Goal: Transaction & Acquisition: Subscribe to service/newsletter

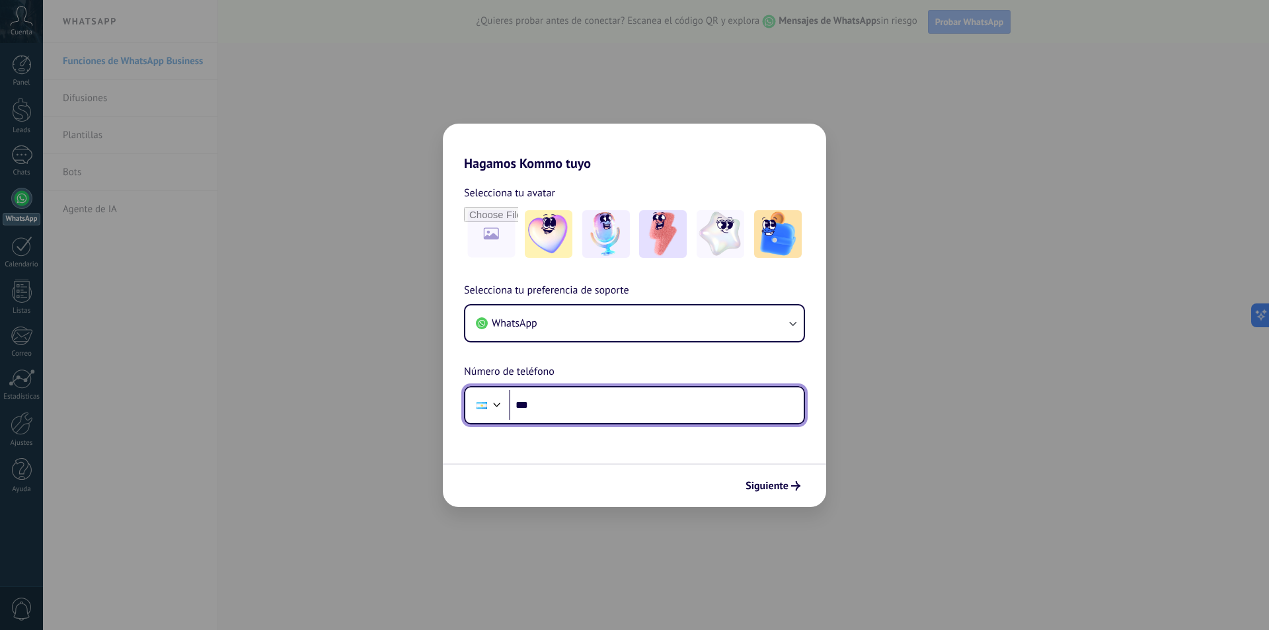
click at [552, 402] on input "***" at bounding box center [656, 405] width 295 height 30
click at [539, 404] on input "***" at bounding box center [656, 405] width 295 height 30
click at [594, 400] on input "***" at bounding box center [656, 405] width 295 height 30
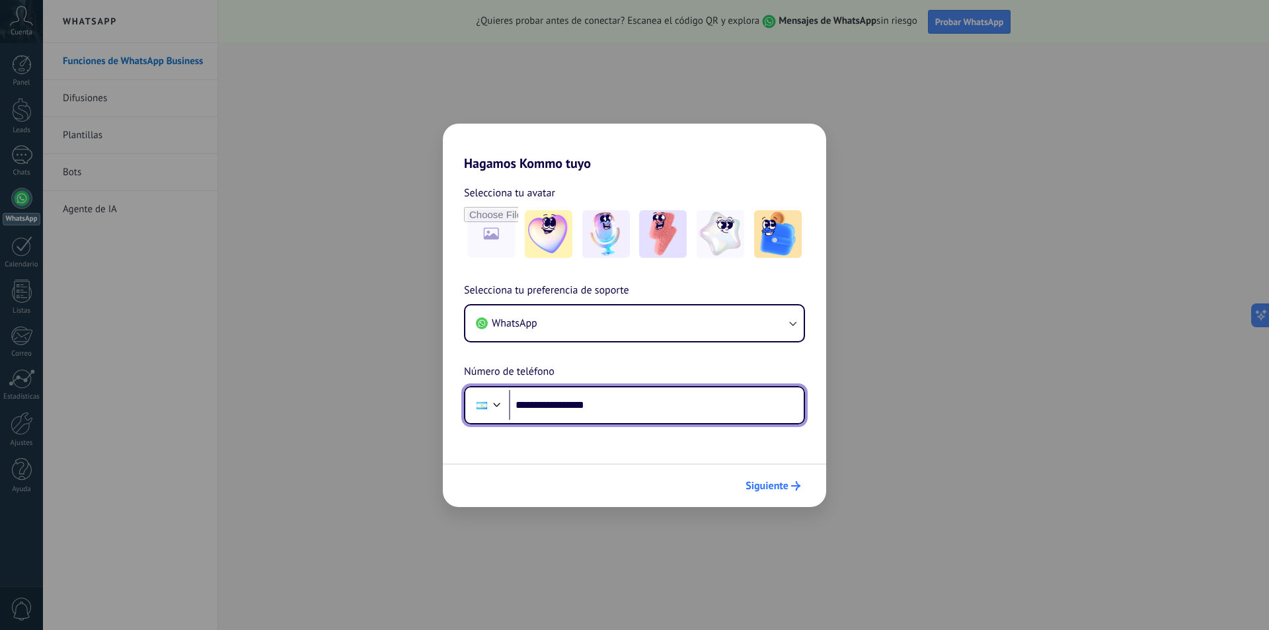
type input "**********"
click at [780, 489] on span "Siguiente" at bounding box center [766, 485] width 43 height 9
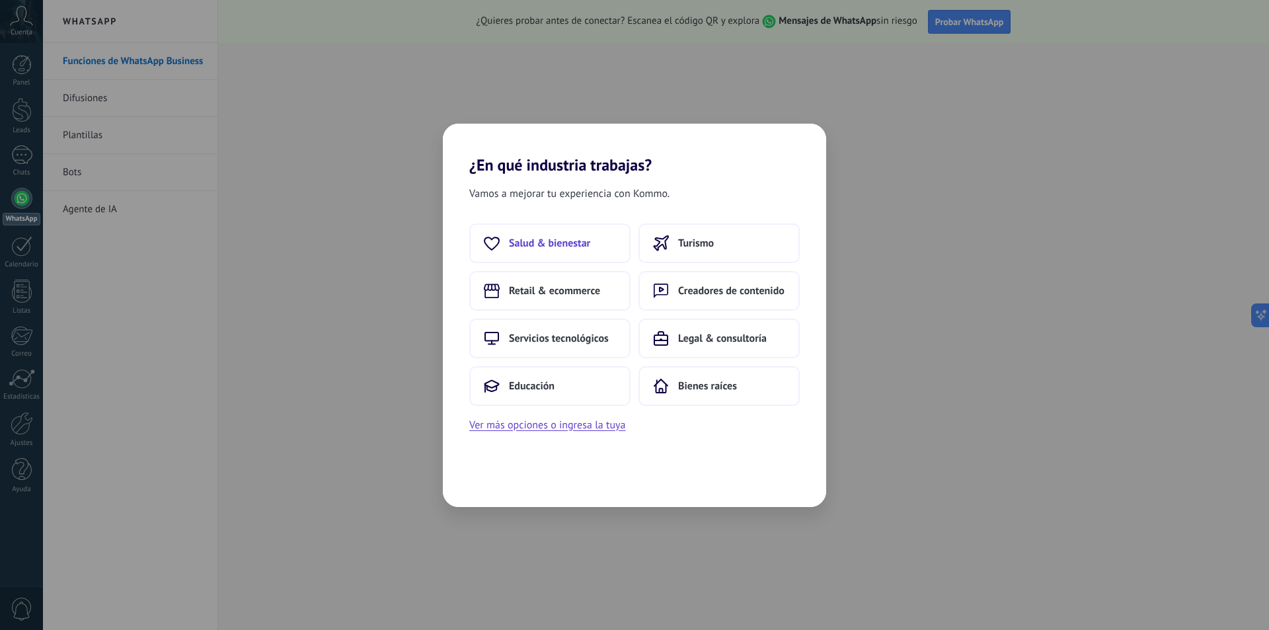
click at [534, 242] on span "Salud & bienestar" at bounding box center [549, 243] width 81 height 13
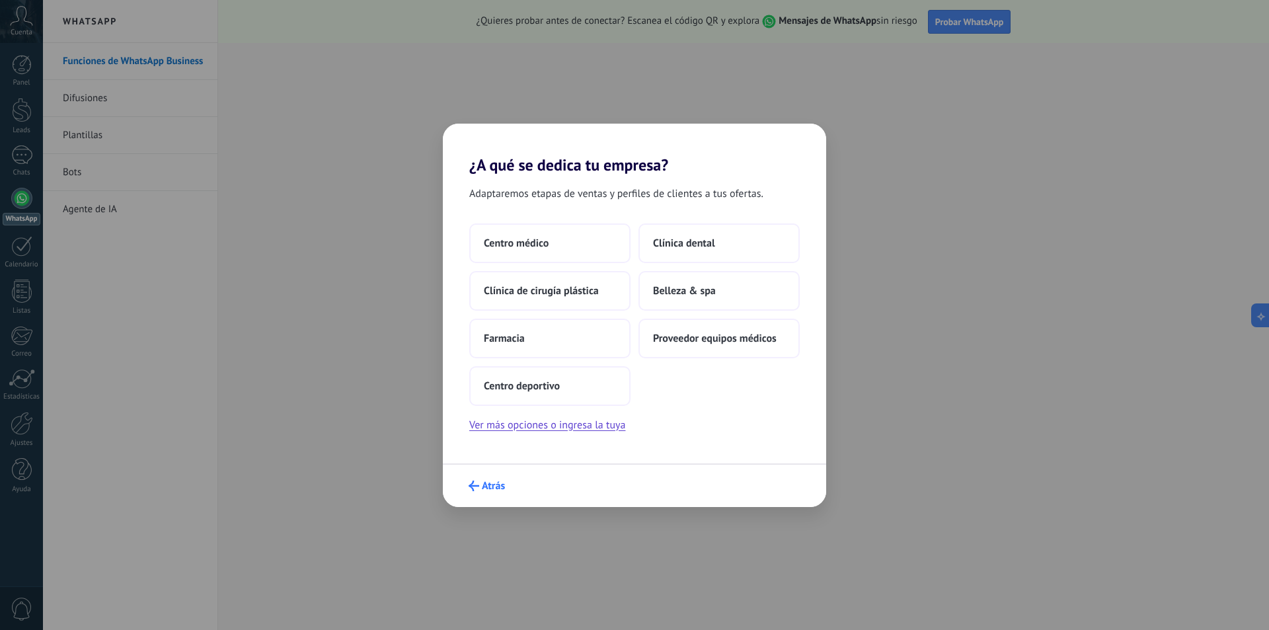
click at [486, 482] on span "Atrás" at bounding box center [493, 485] width 23 height 9
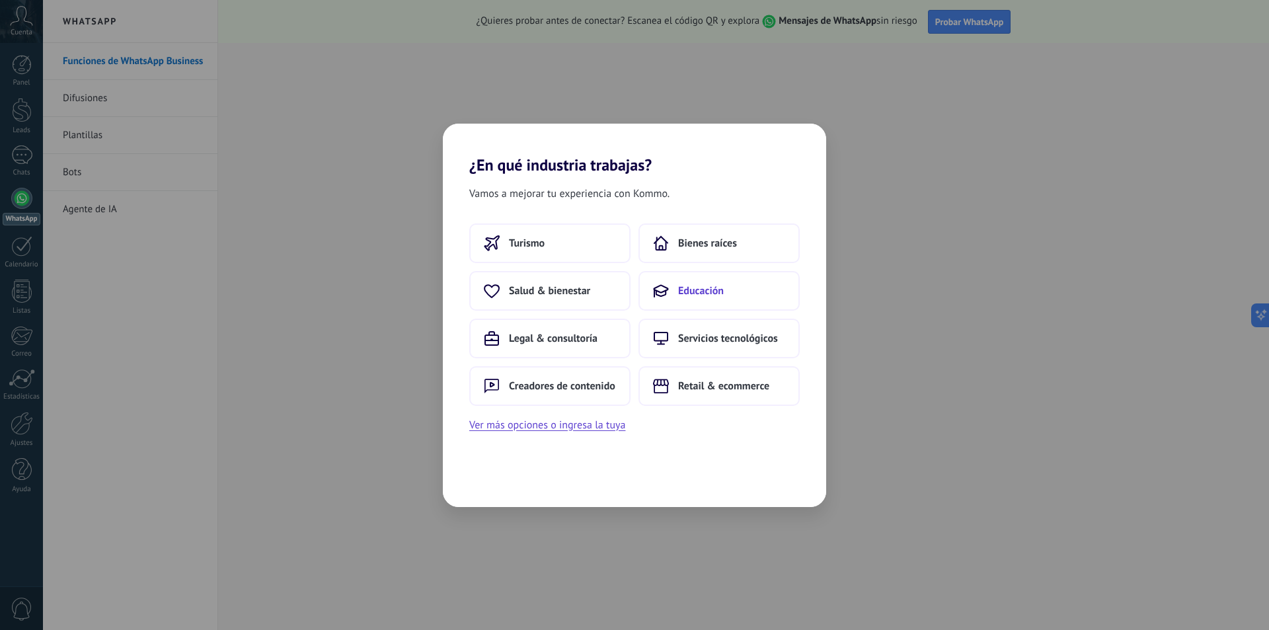
click at [718, 292] on span "Educación" at bounding box center [701, 290] width 46 height 13
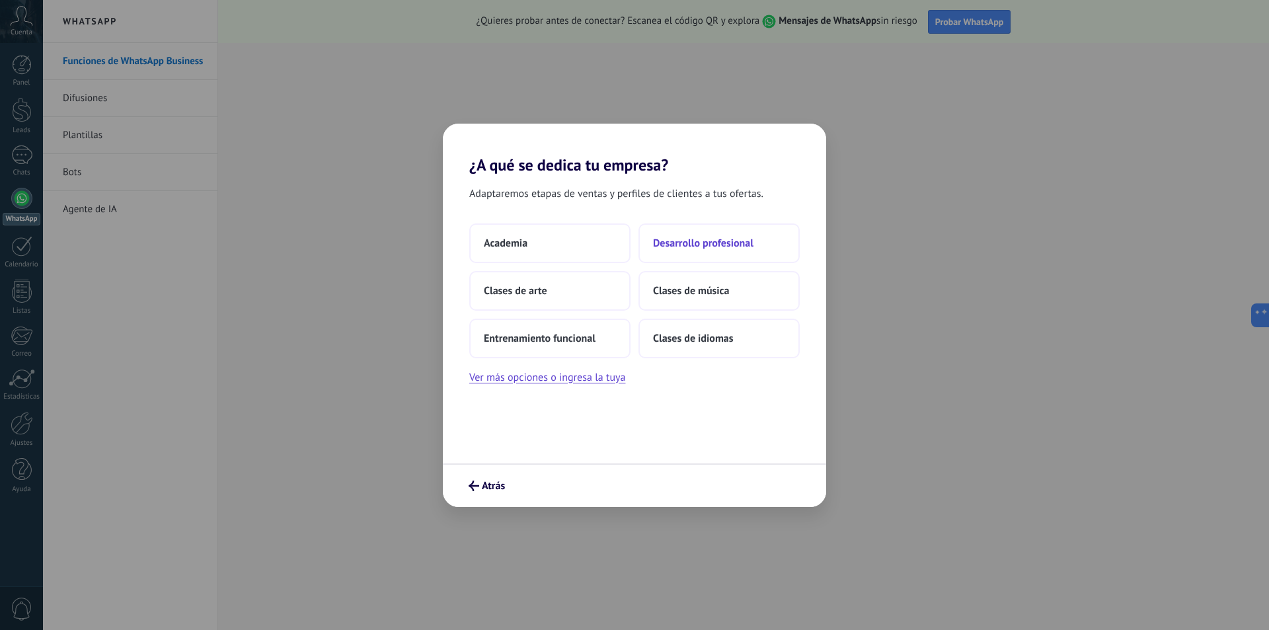
click at [731, 241] on span "Desarrollo profesional" at bounding box center [703, 243] width 100 height 13
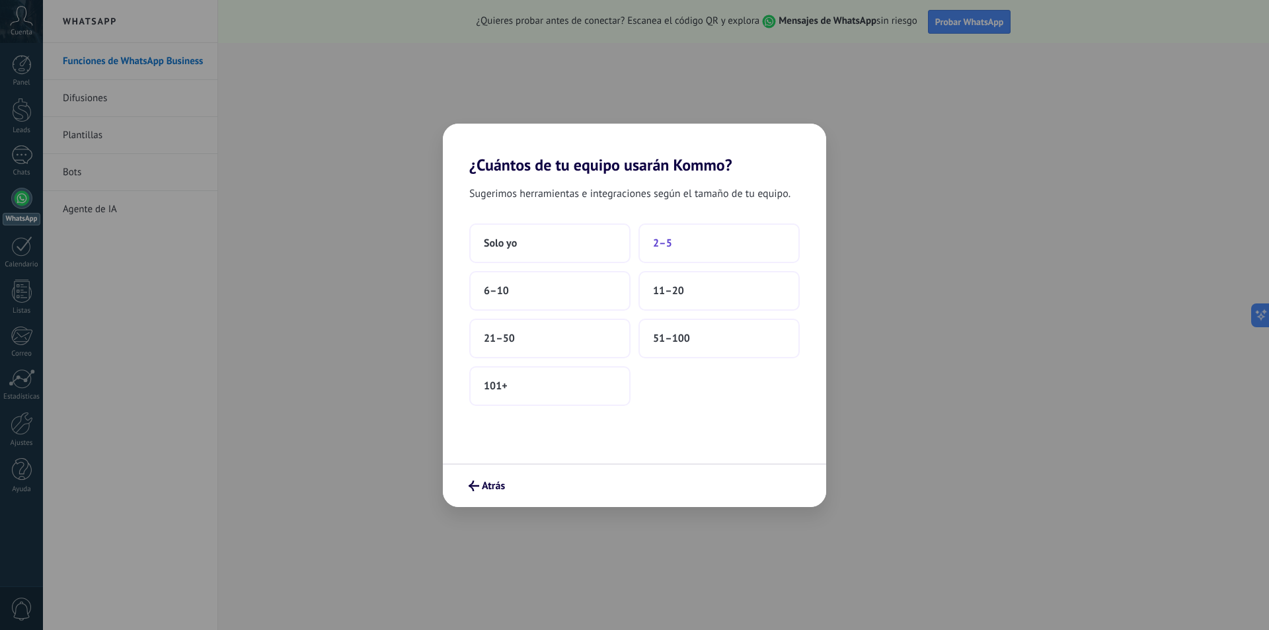
click at [690, 244] on button "2–5" at bounding box center [718, 243] width 161 height 40
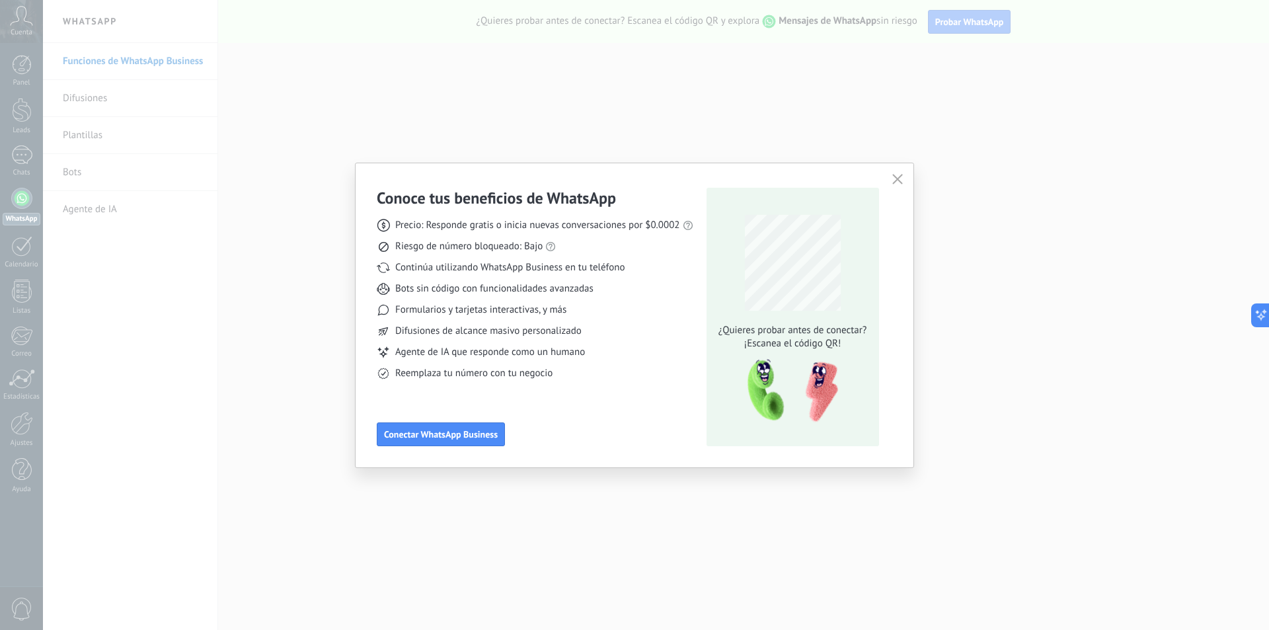
click at [894, 180] on icon "button" at bounding box center [897, 179] width 11 height 11
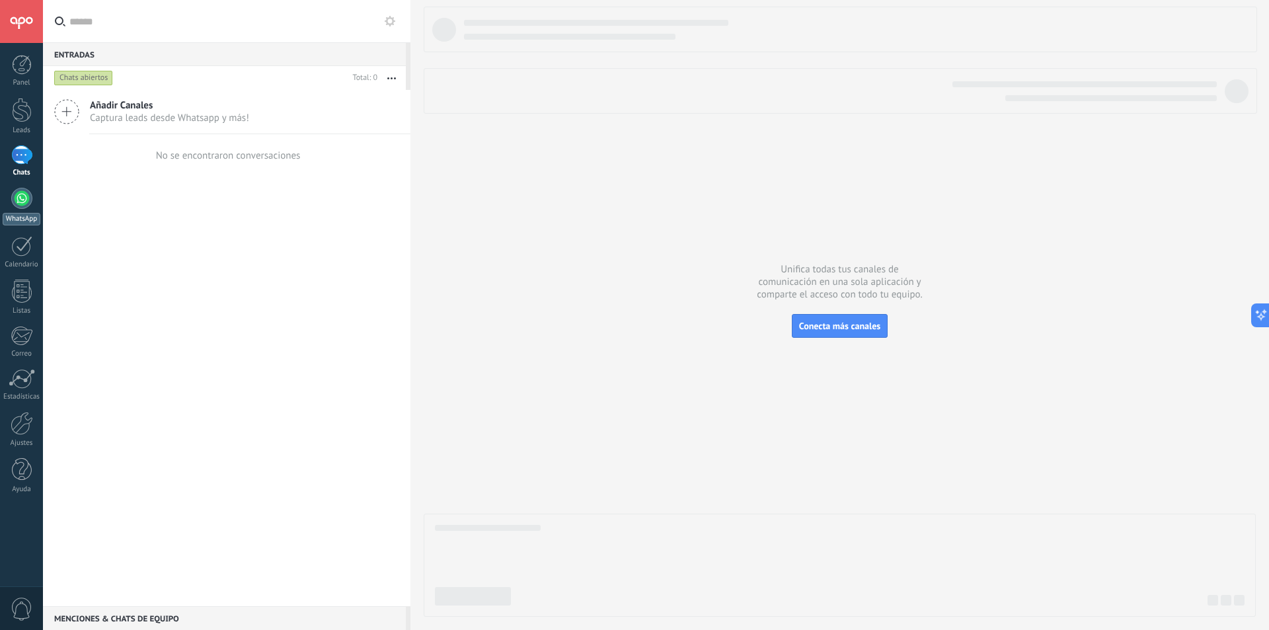
click at [15, 206] on div at bounding box center [21, 198] width 21 height 21
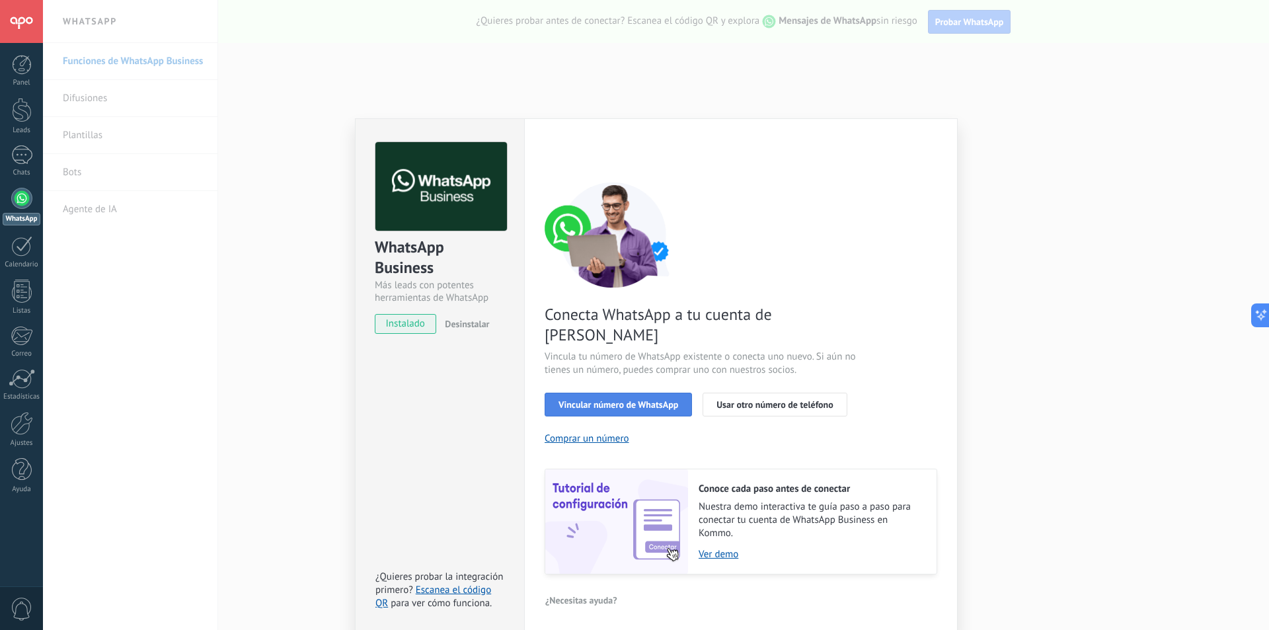
click at [624, 400] on span "Vincular número de WhatsApp" at bounding box center [618, 404] width 120 height 9
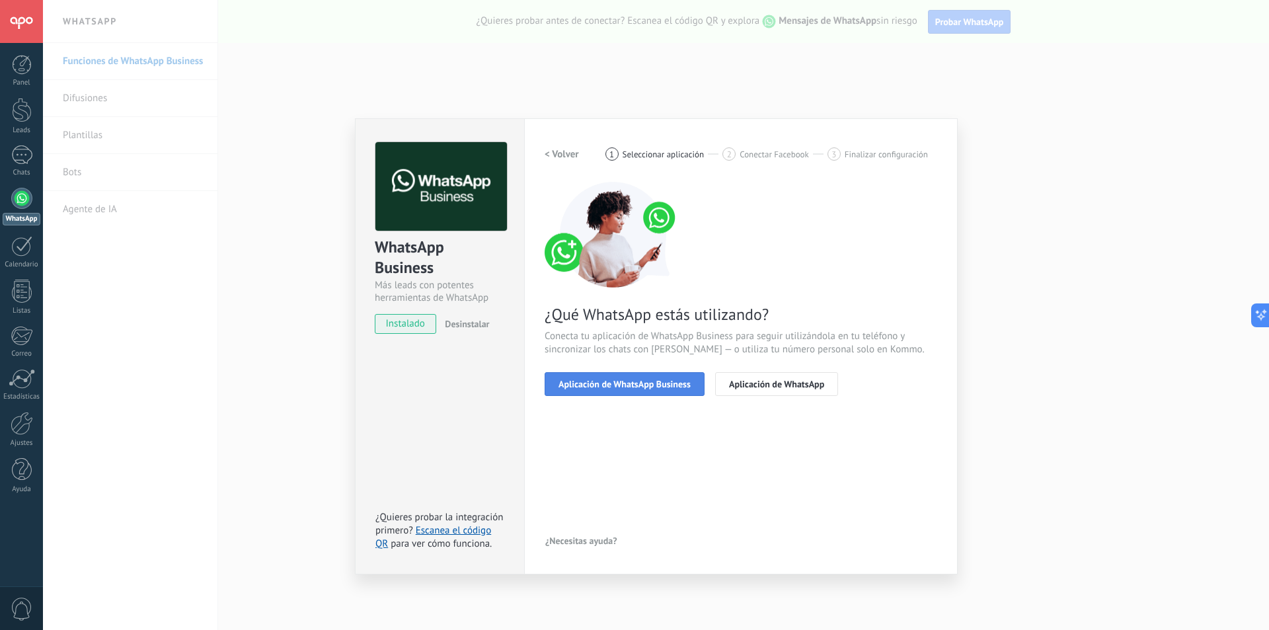
click at [626, 389] on span "Aplicación de WhatsApp Business" at bounding box center [624, 383] width 132 height 9
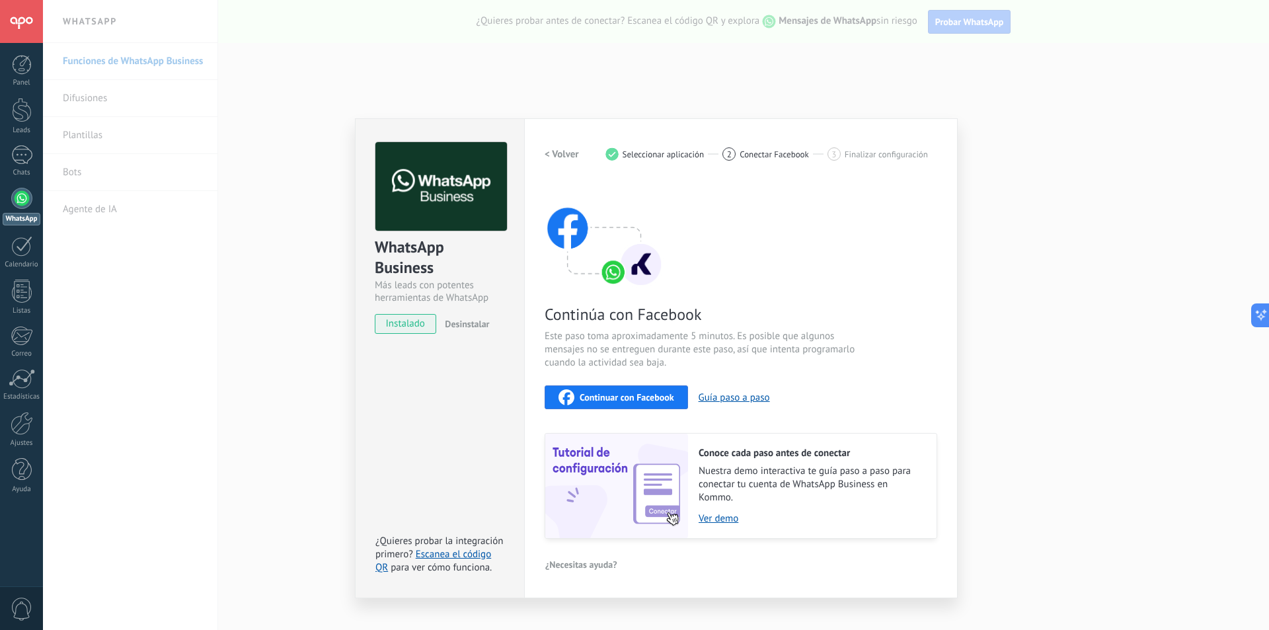
click at [633, 399] on span "Continuar con Facebook" at bounding box center [627, 397] width 94 height 9
click at [553, 152] on h2 "< Volver" at bounding box center [562, 154] width 34 height 13
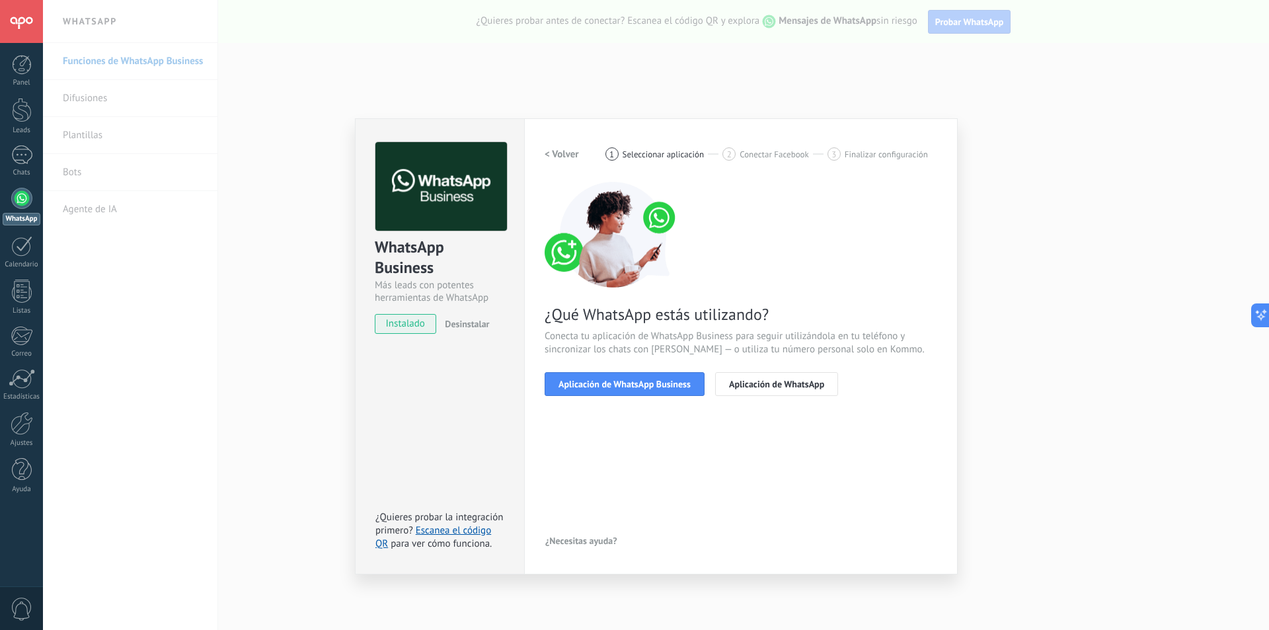
click at [552, 153] on h2 "< Volver" at bounding box center [562, 154] width 34 height 13
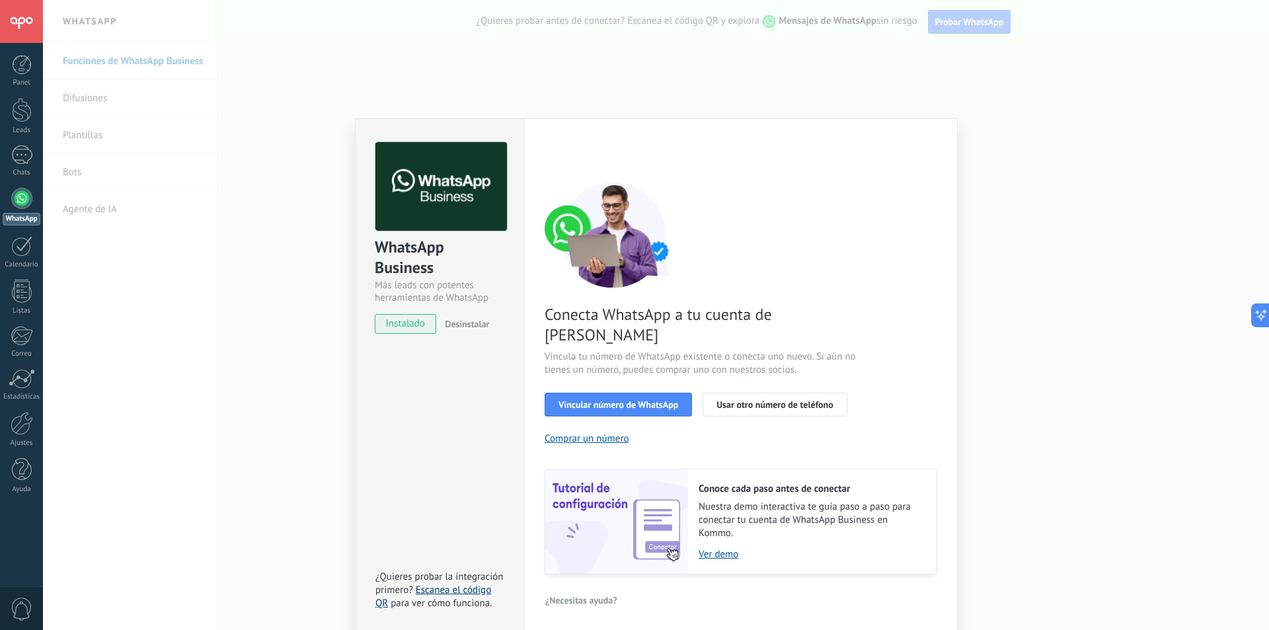
click at [456, 584] on link "Escanea el código QR" at bounding box center [433, 597] width 116 height 26
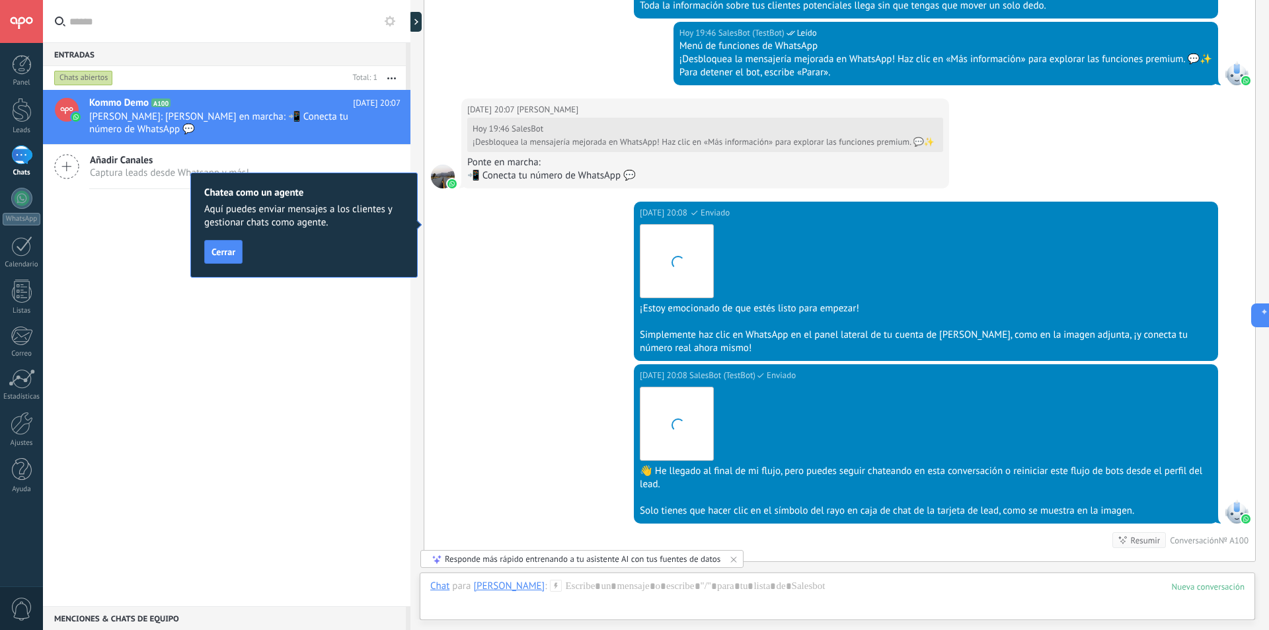
scroll to position [1671, 0]
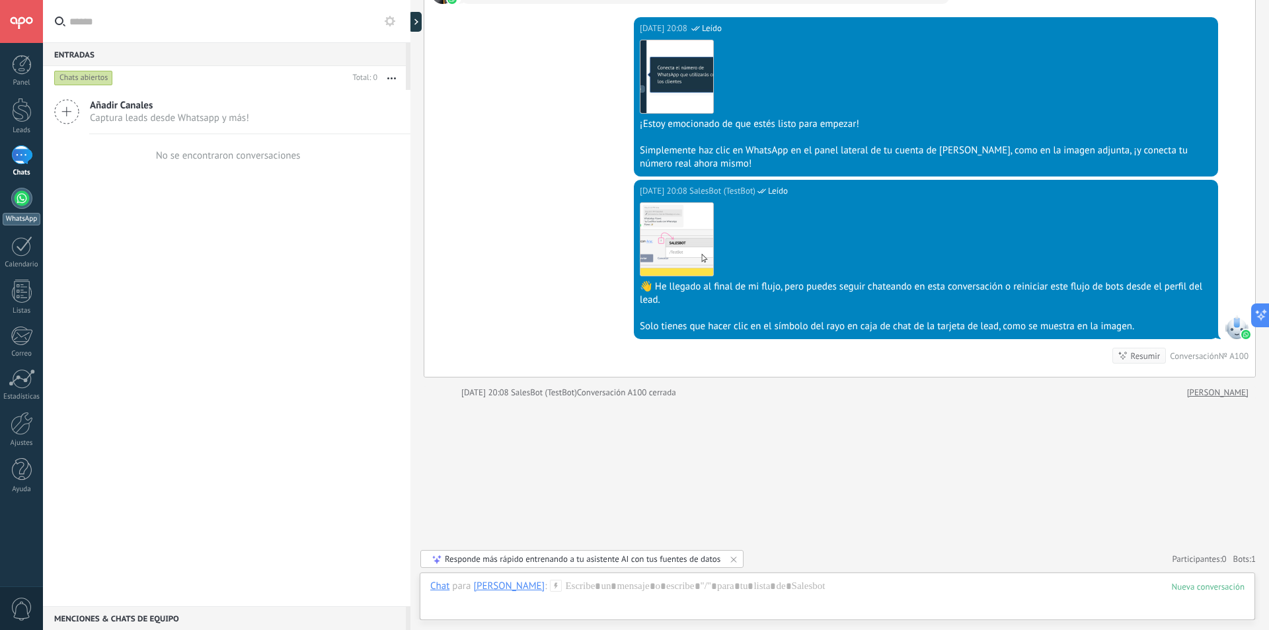
click at [20, 198] on div at bounding box center [21, 198] width 21 height 21
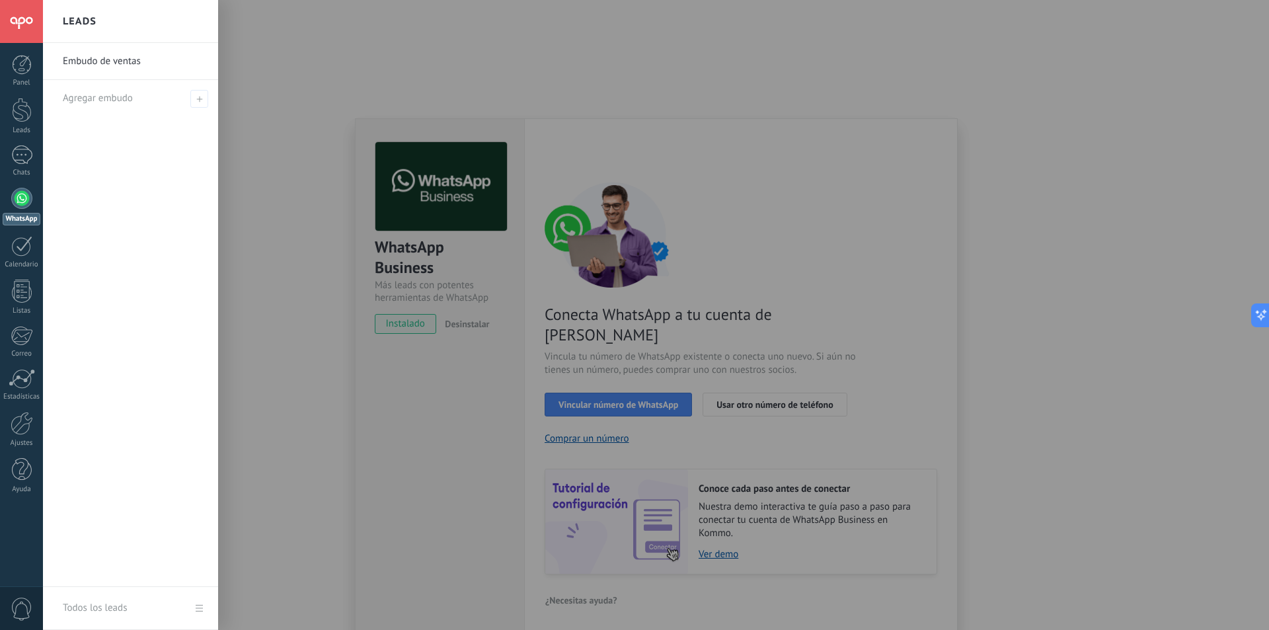
click at [517, 398] on div at bounding box center [677, 315] width 1269 height 630
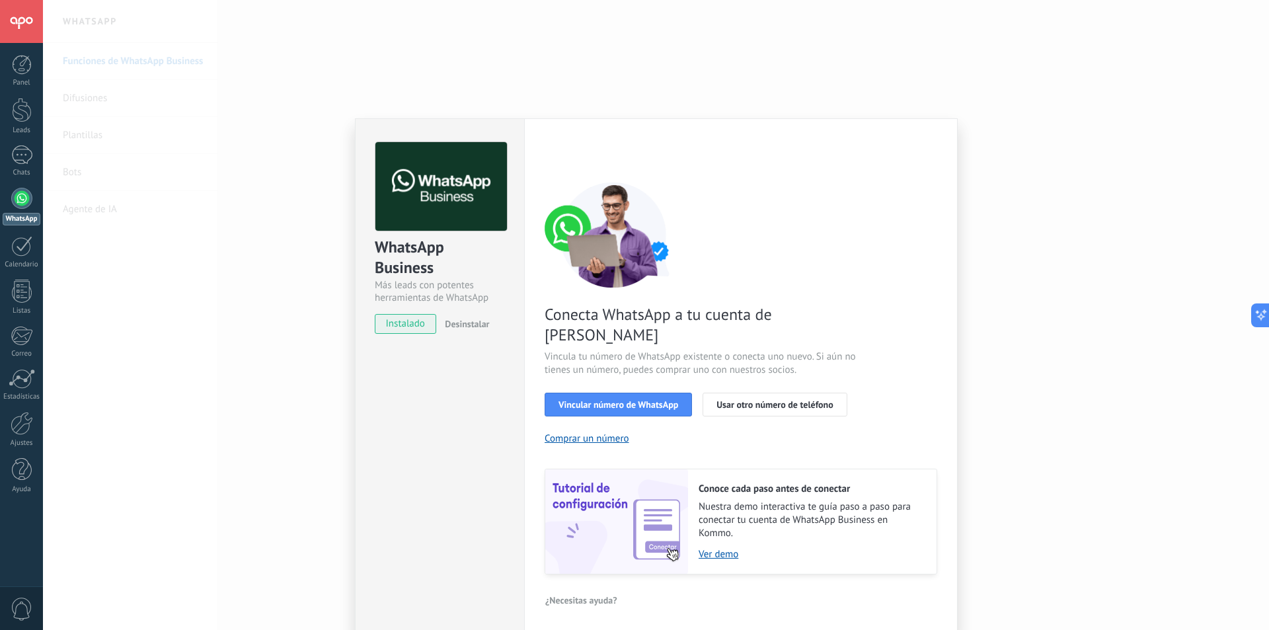
click at [506, 414] on div "WhatsApp Business Más leads con potentes herramientas de WhatsApp instalado Des…" at bounding box center [439, 375] width 169 height 515
click at [409, 326] on span "instalado" at bounding box center [405, 324] width 60 height 20
click at [656, 400] on span "Vincular número de WhatsApp" at bounding box center [618, 404] width 120 height 9
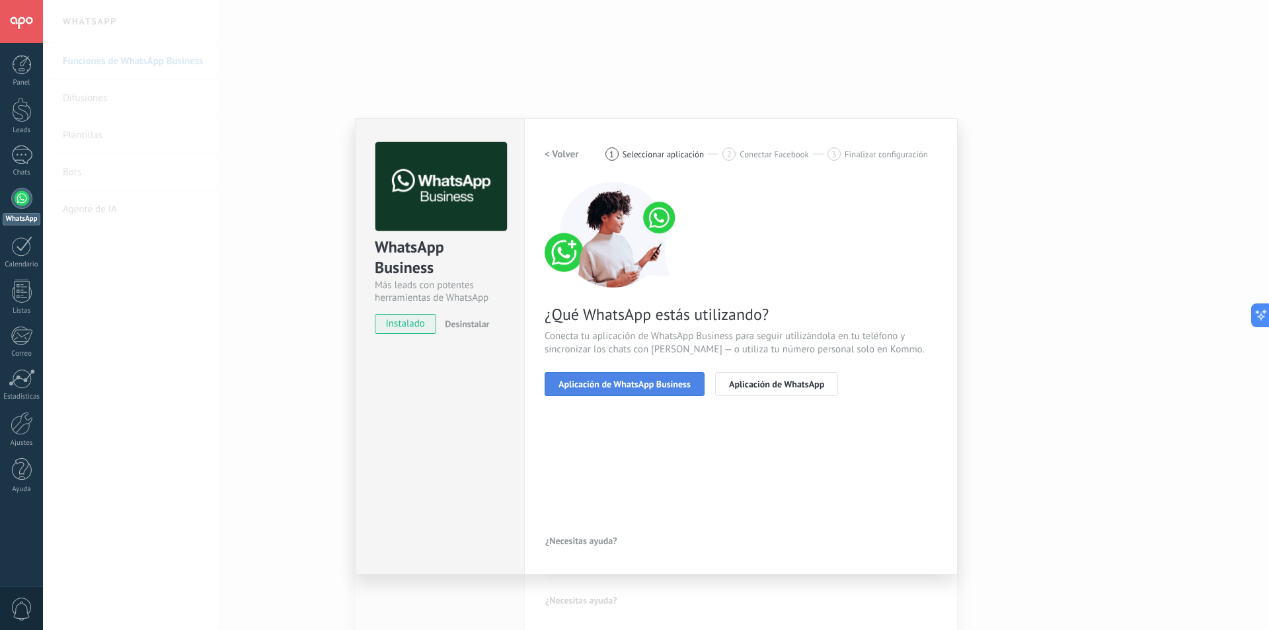
click at [627, 383] on span "Aplicación de WhatsApp Business" at bounding box center [624, 383] width 132 height 9
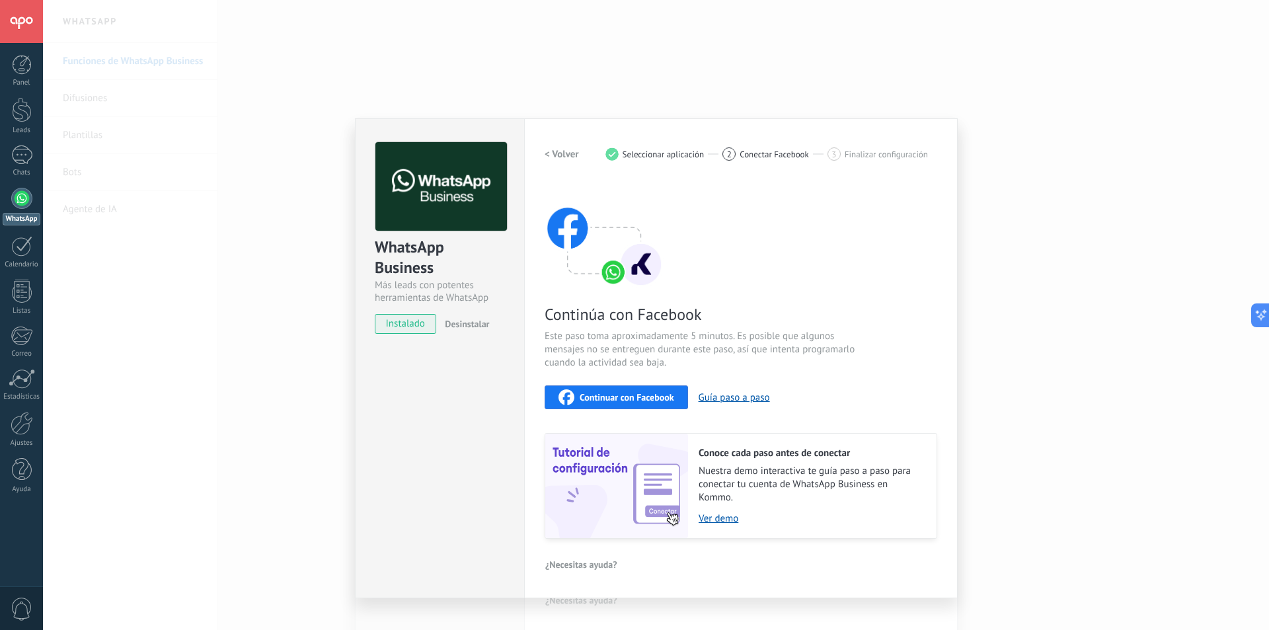
click at [741, 404] on div "Continuar con Facebook Guía paso a paso" at bounding box center [741, 397] width 393 height 24
click at [732, 398] on button "Guía paso a paso" at bounding box center [733, 397] width 71 height 13
click at [591, 396] on span "Continuar con Facebook" at bounding box center [627, 397] width 94 height 9
